Goal: Transaction & Acquisition: Obtain resource

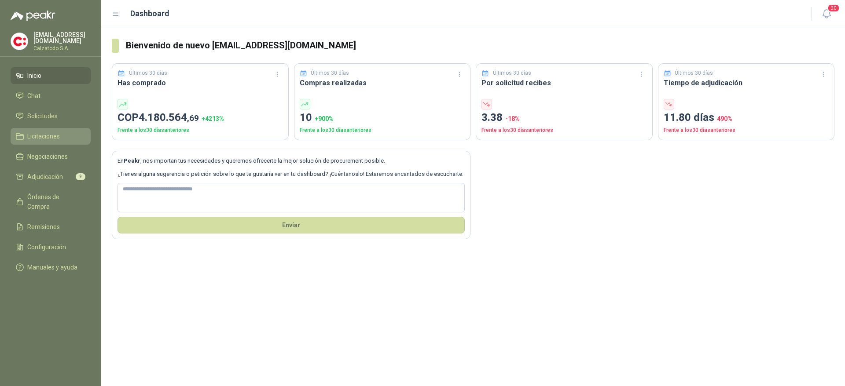
click at [43, 134] on span "Licitaciones" at bounding box center [43, 137] width 33 height 10
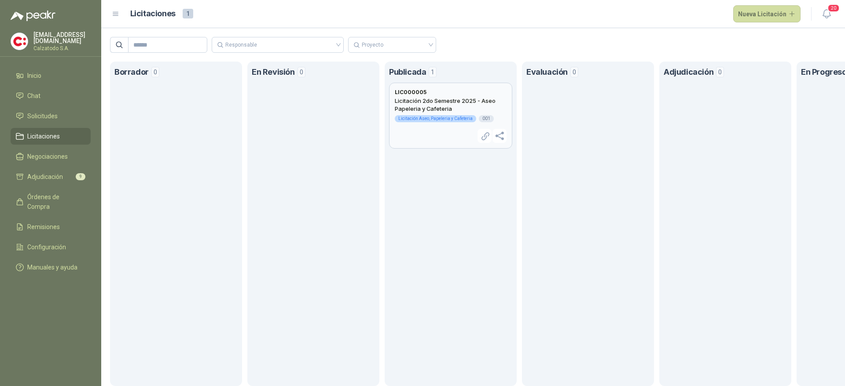
click at [442, 117] on div "Licitación Aseo, Papeleria y Cafeteria" at bounding box center [435, 118] width 81 height 7
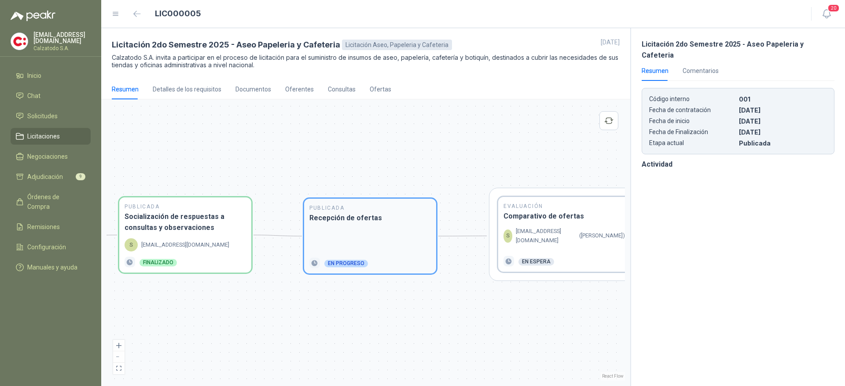
click at [353, 246] on div at bounding box center [369, 241] width 121 height 24
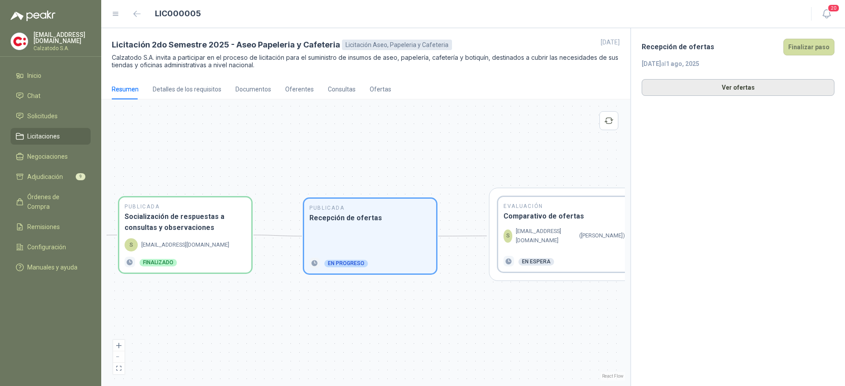
click at [720, 92] on button "Ver ofertas" at bounding box center [738, 87] width 193 height 17
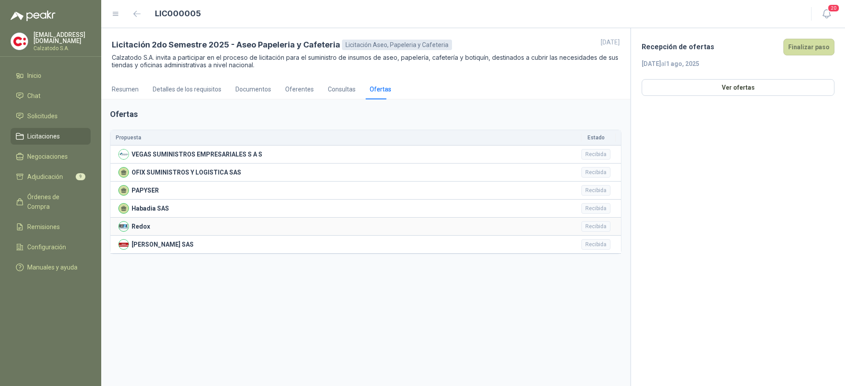
click at [128, 229] on div at bounding box center [123, 226] width 11 height 11
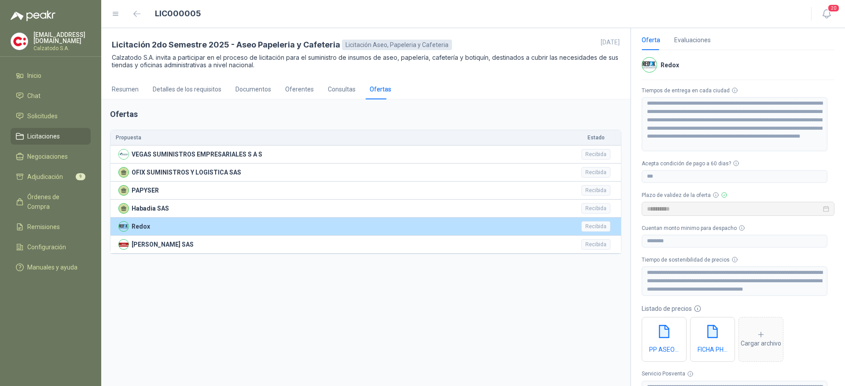
click at [135, 226] on p "Redox" at bounding box center [141, 227] width 18 height 10
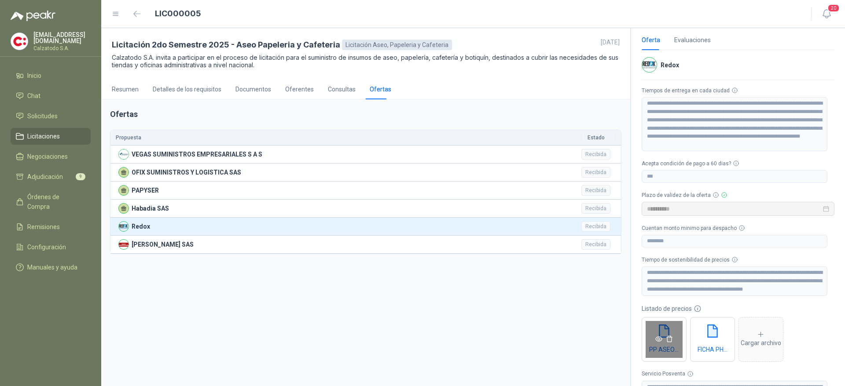
click at [659, 349] on div "PP ASEO Y BOTIQUIN GENERAL 2025 II SEMESTRE (1).xlsx" at bounding box center [664, 339] width 45 height 45
click at [659, 338] on icon "eye" at bounding box center [658, 339] width 7 height 7
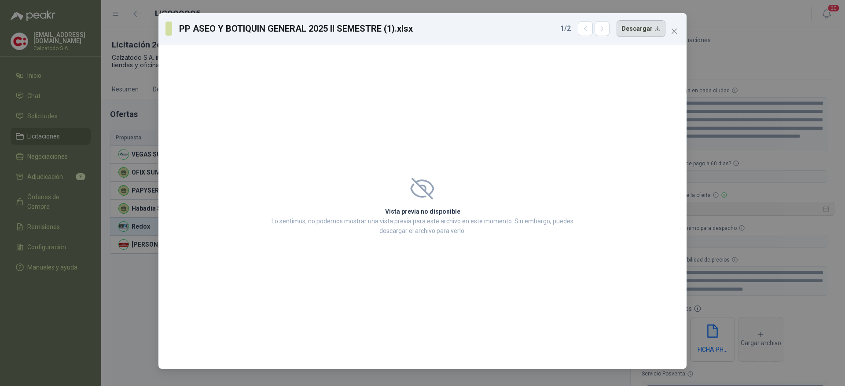
click at [644, 27] on button "Descargar" at bounding box center [641, 28] width 49 height 17
